Goal: Information Seeking & Learning: Compare options

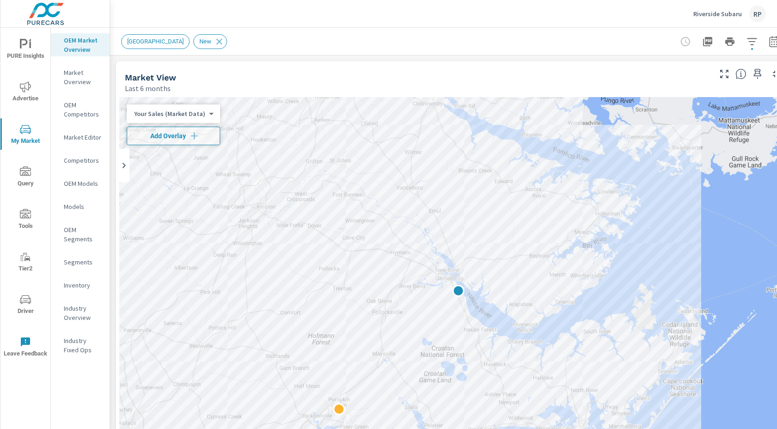
scroll to position [0, 0]
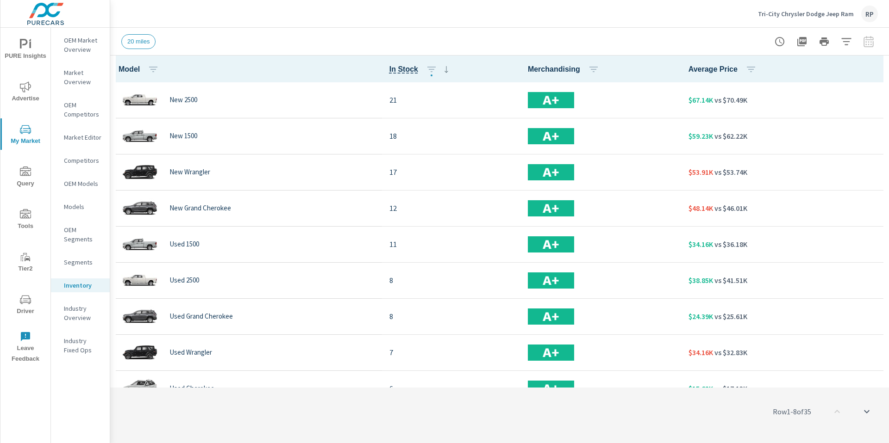
scroll to position [0, 0]
click at [857, 13] on div "Tri-City Chrysler Dodge Jeep Ram RP" at bounding box center [818, 14] width 120 height 17
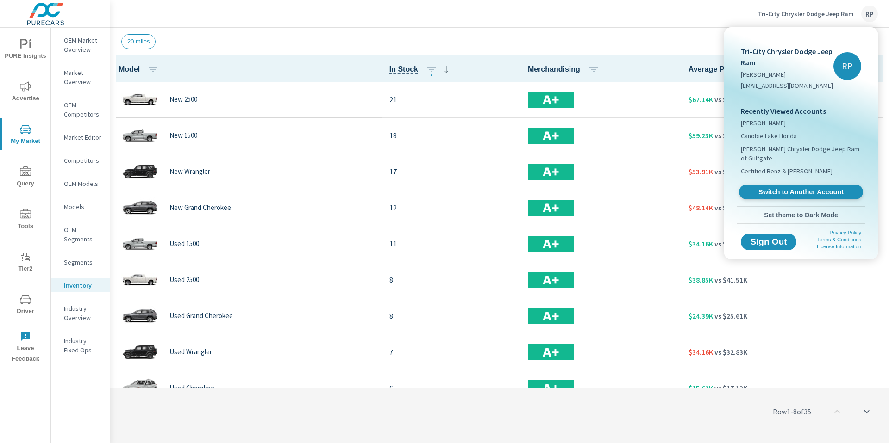
click at [783, 188] on link "Switch to Another Account" at bounding box center [801, 192] width 124 height 14
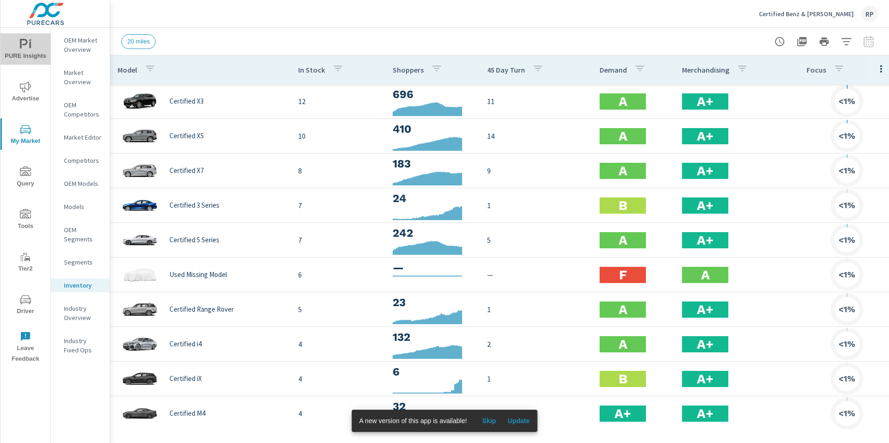
click at [31, 51] on span "PURE Insights" at bounding box center [25, 50] width 44 height 23
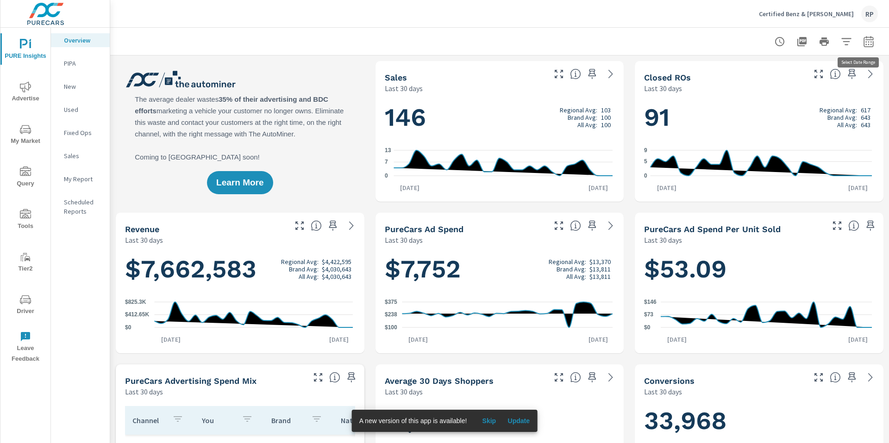
click at [863, 43] on icon "button" at bounding box center [868, 41] width 11 height 11
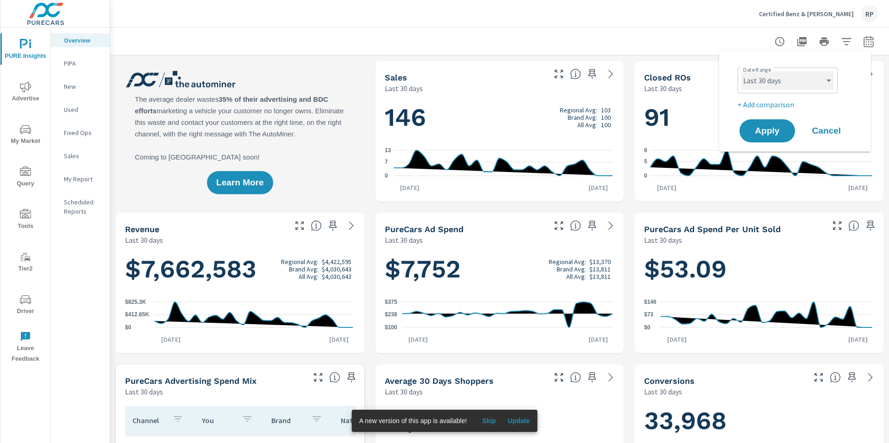
click at [793, 81] on select "Custom Yesterday Last week Last 7 days Last 14 days Last 30 days Last 45 days L…" at bounding box center [787, 80] width 93 height 19
click at [741, 71] on select "Custom Yesterday Last week Last 7 days Last 14 days Last 30 days Last 45 days L…" at bounding box center [787, 80] width 93 height 19
select select "Last month"
click at [760, 140] on button "Apply" at bounding box center [766, 131] width 57 height 24
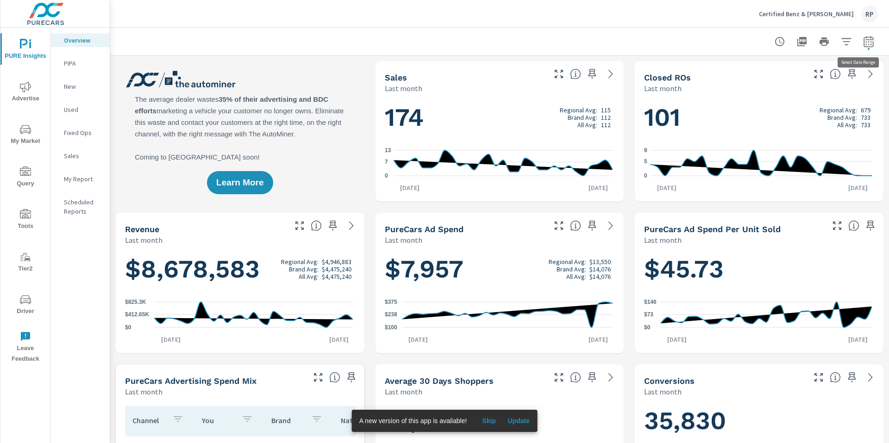
click at [863, 43] on icon "button" at bounding box center [868, 41] width 11 height 11
select select "Last month"
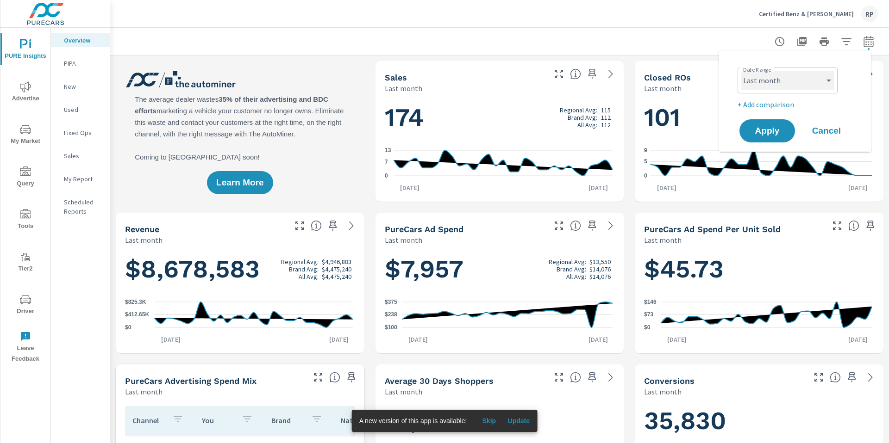
click at [819, 79] on select "Custom Yesterday Last week Last 7 days Last 14 days Last 30 days Last 45 days L…" at bounding box center [787, 80] width 93 height 19
click at [760, 105] on p "+ Add comparison" at bounding box center [796, 104] width 118 height 11
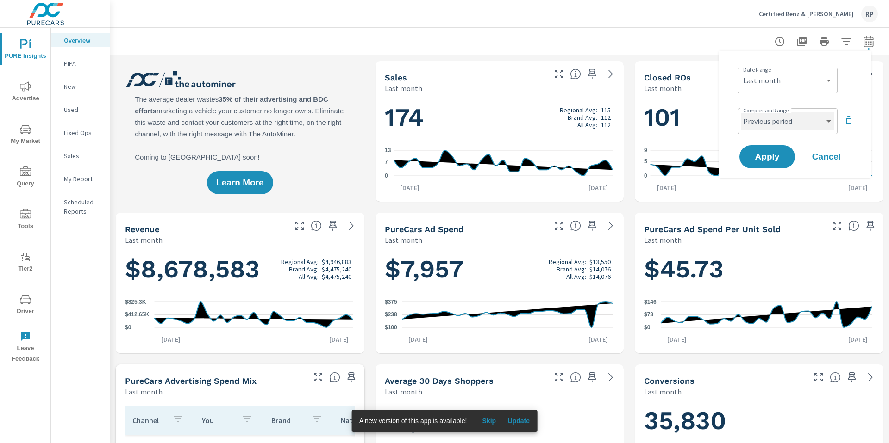
click at [771, 130] on select "Custom Previous period Previous month Previous year" at bounding box center [787, 121] width 93 height 19
click at [741, 112] on select "Custom Previous period Previous month Previous year" at bounding box center [787, 121] width 93 height 19
select select "Previous month"
click at [771, 154] on span "Apply" at bounding box center [767, 157] width 38 height 9
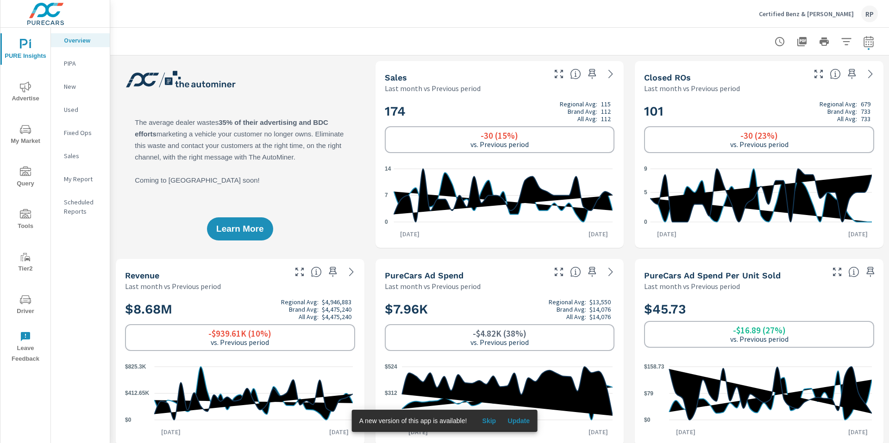
click at [23, 87] on icon "nav menu" at bounding box center [25, 86] width 11 height 11
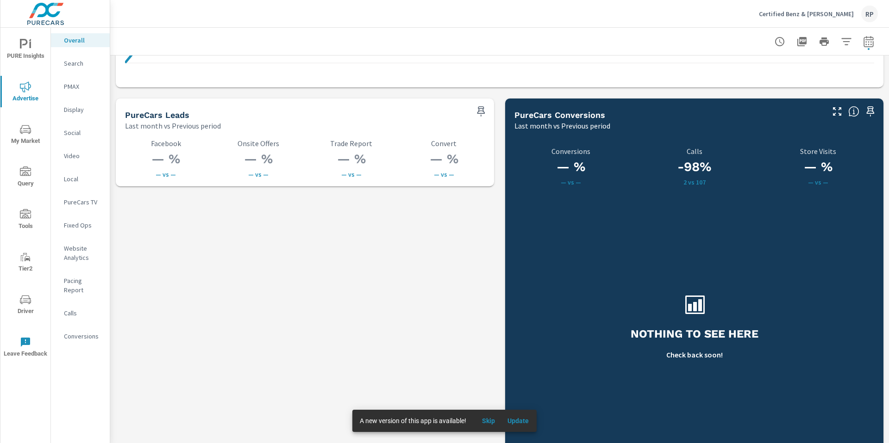
scroll to position [1296, 0]
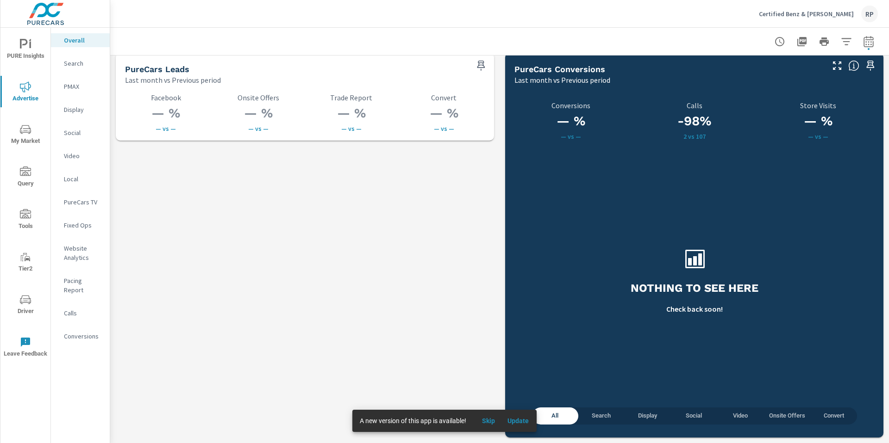
click at [89, 332] on p "Conversions" at bounding box center [83, 336] width 38 height 9
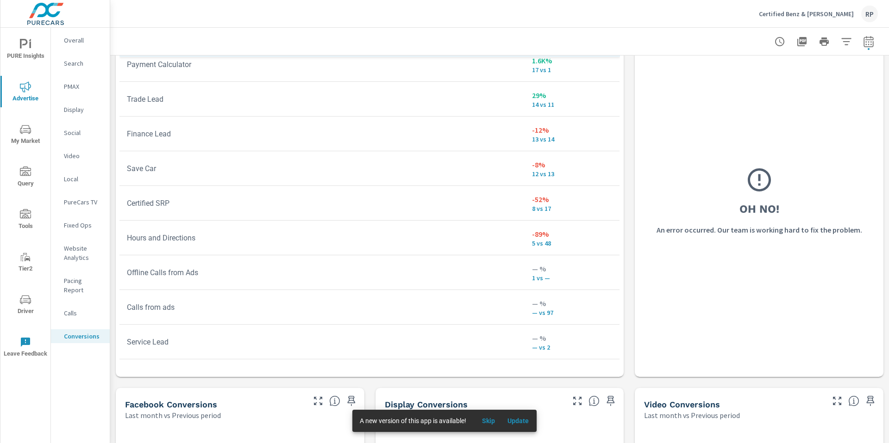
scroll to position [507, 0]
